Goal: Complete application form

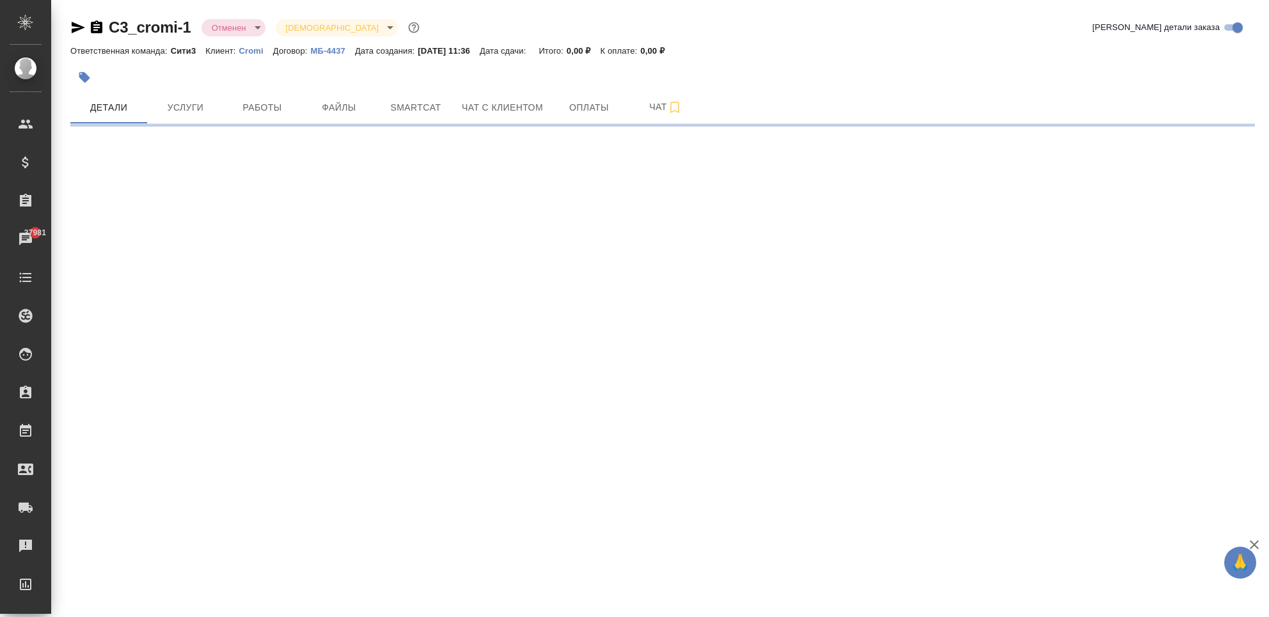
select select "RU"
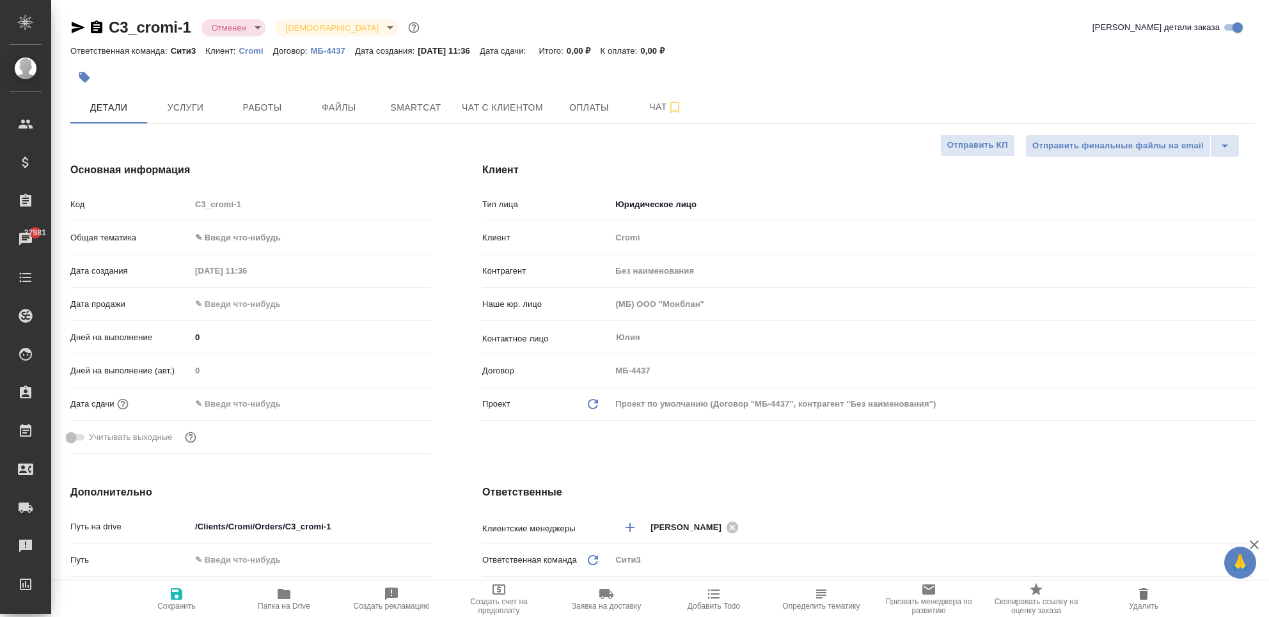
type textarea "x"
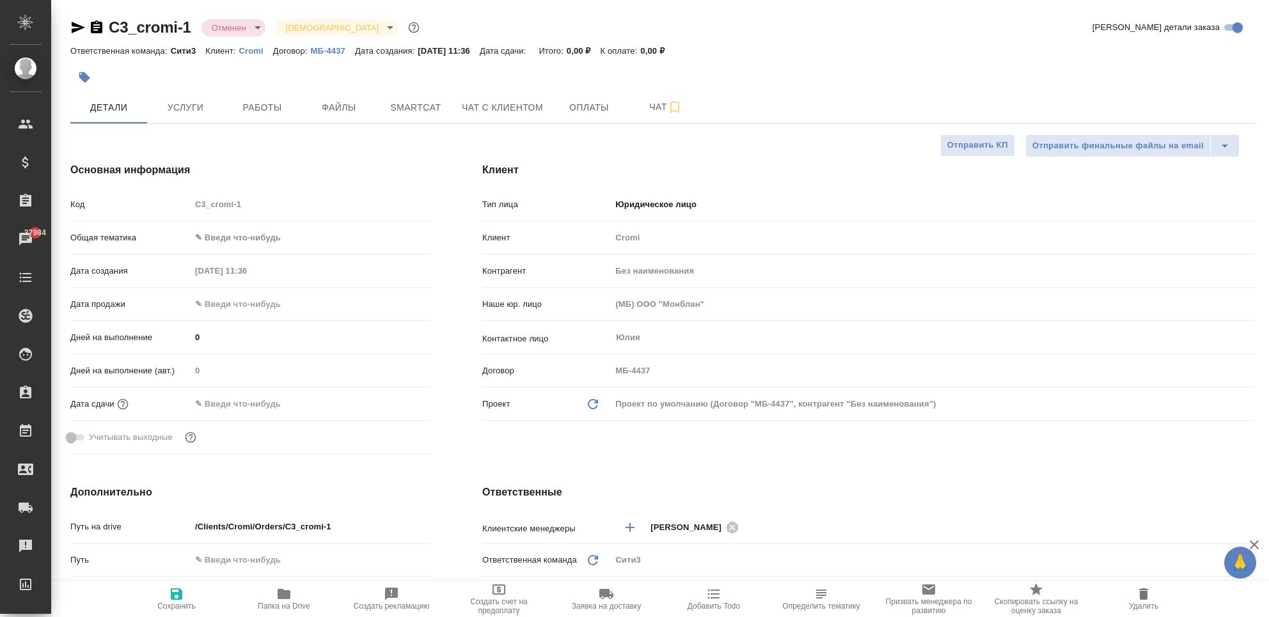
type textarea "x"
